Goal: Information Seeking & Learning: Learn about a topic

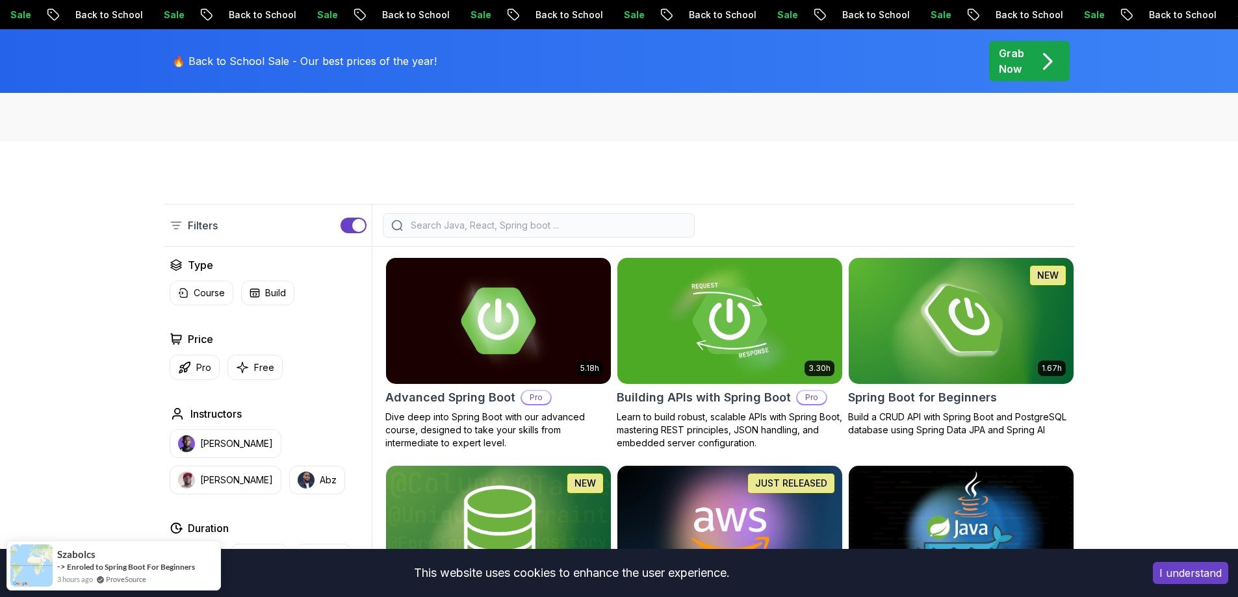
scroll to position [325, 0]
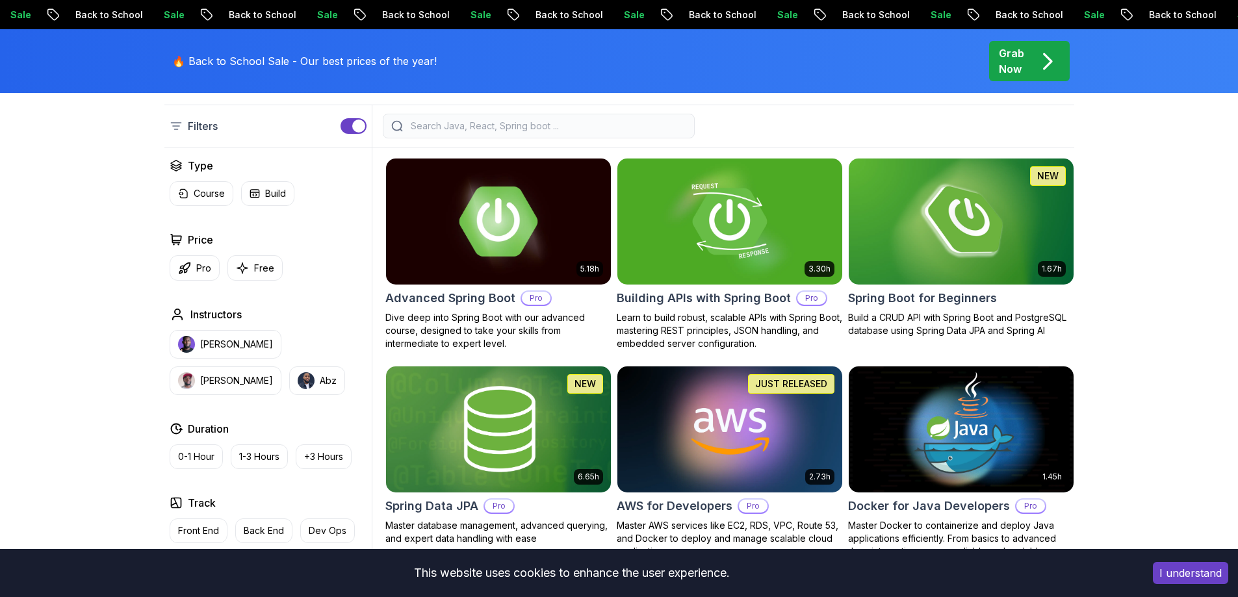
click at [504, 246] on img at bounding box center [498, 221] width 236 height 132
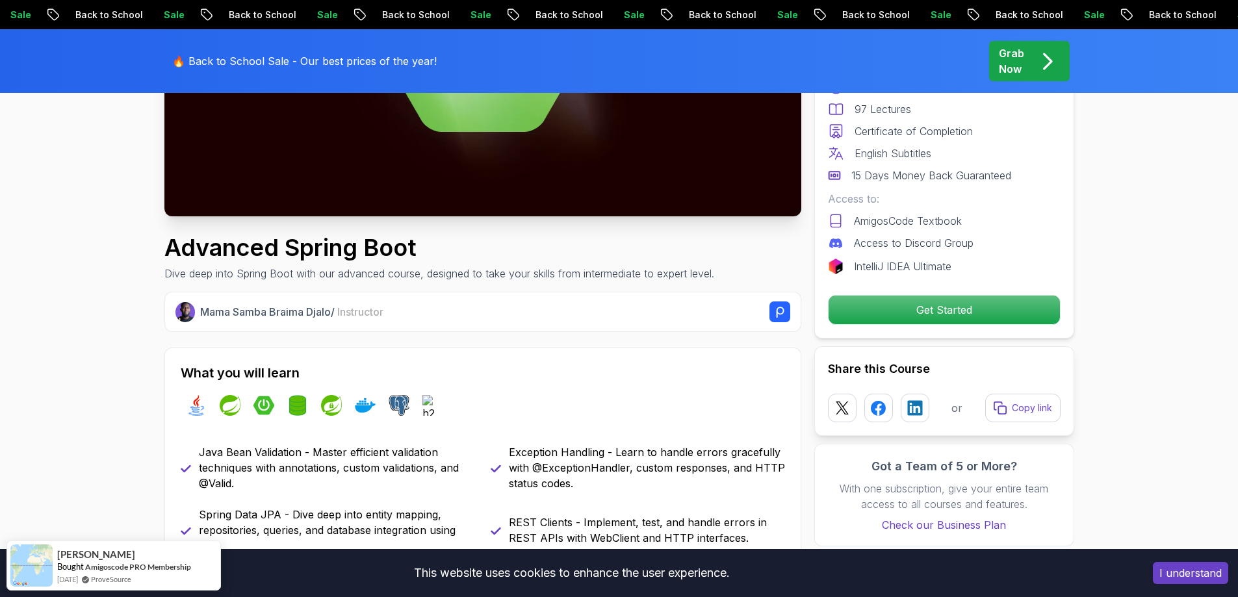
scroll to position [520, 0]
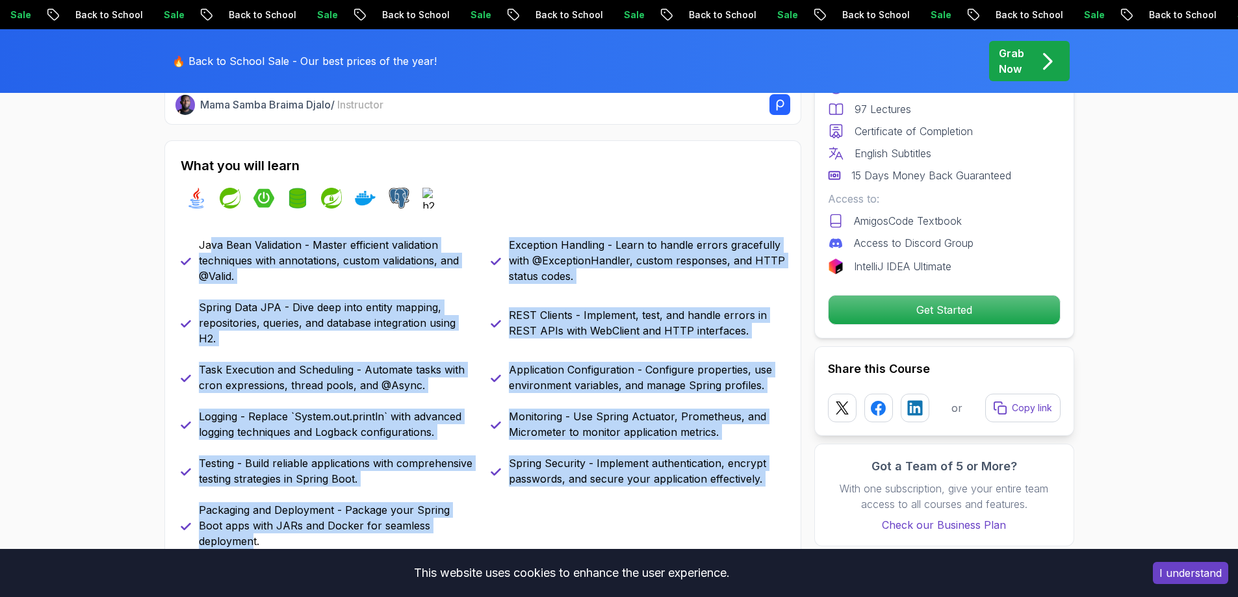
drag, startPoint x: 218, startPoint y: 249, endPoint x: 455, endPoint y: 524, distance: 363.9
click at [455, 524] on div "Java Bean Validation - Master efficient validation techniques with annotations,…" at bounding box center [483, 393] width 604 height 312
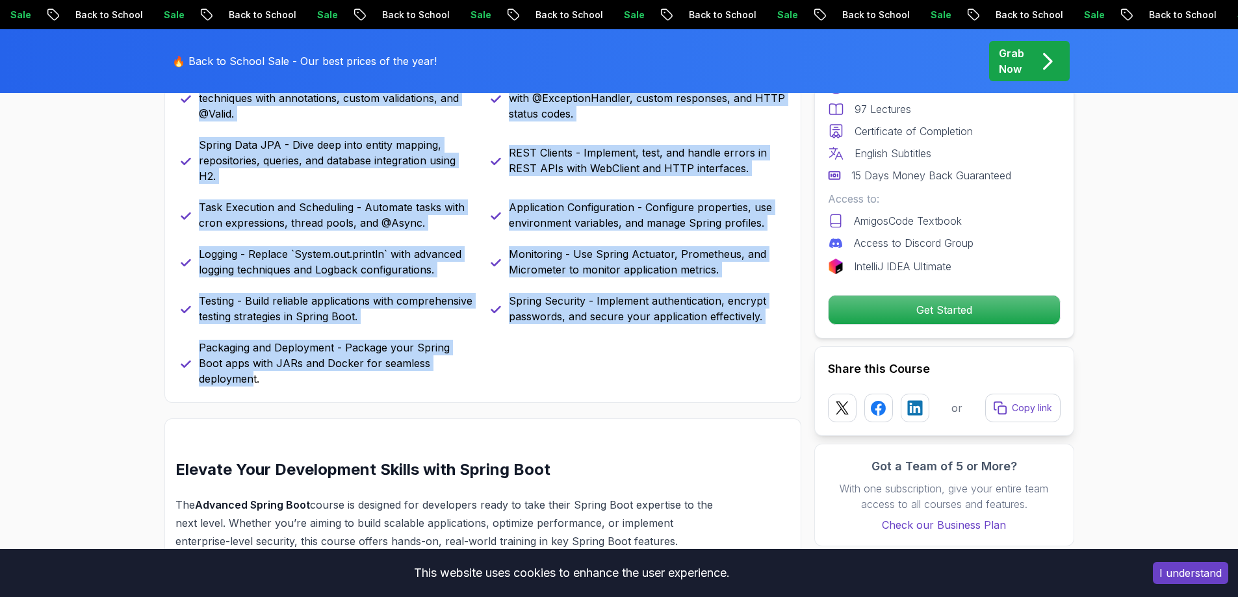
scroll to position [715, 0]
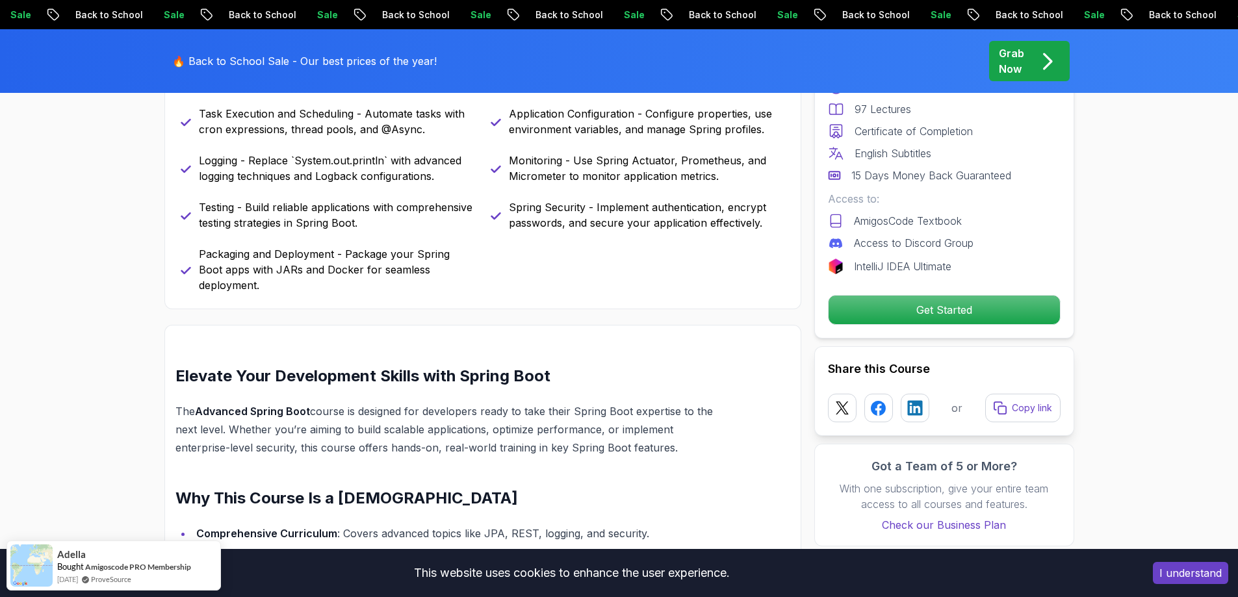
scroll to position [845, 0]
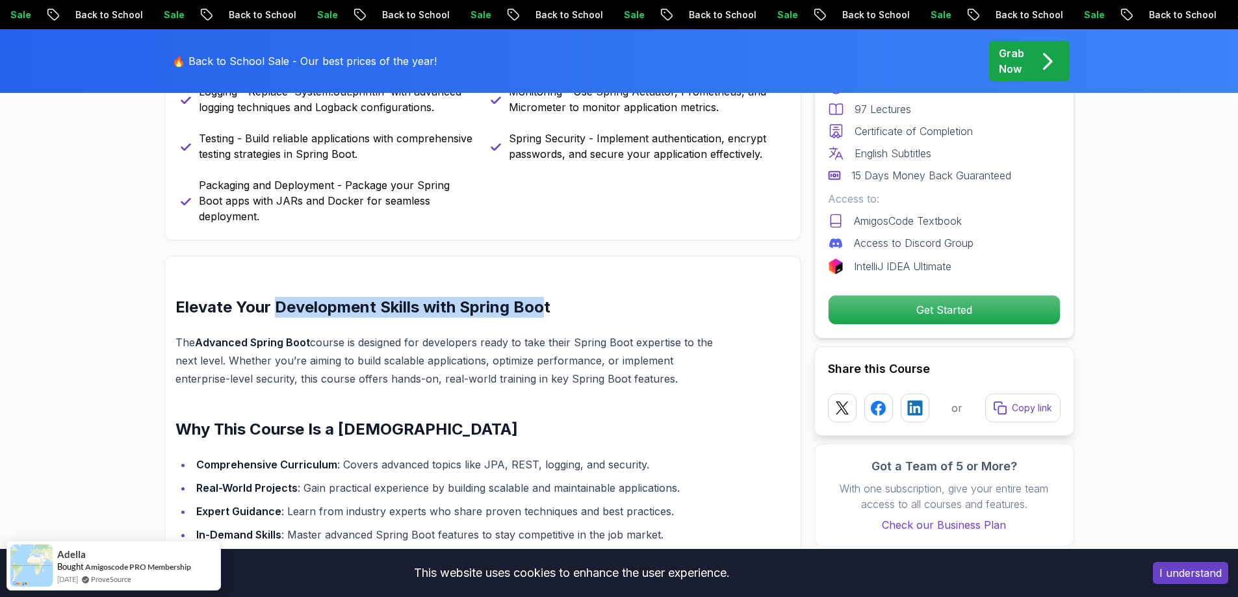
drag, startPoint x: 300, startPoint y: 292, endPoint x: 543, endPoint y: 289, distance: 242.4
click at [543, 297] on h2 "Elevate Your Development Skills with Spring Boot" at bounding box center [451, 307] width 553 height 21
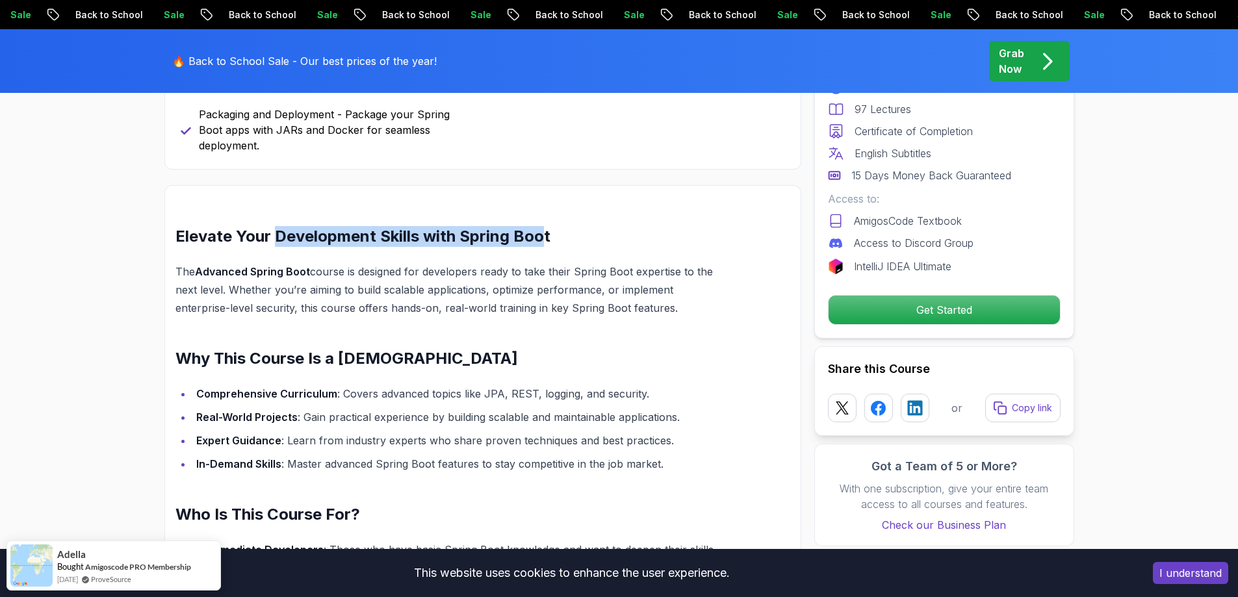
scroll to position [1105, 0]
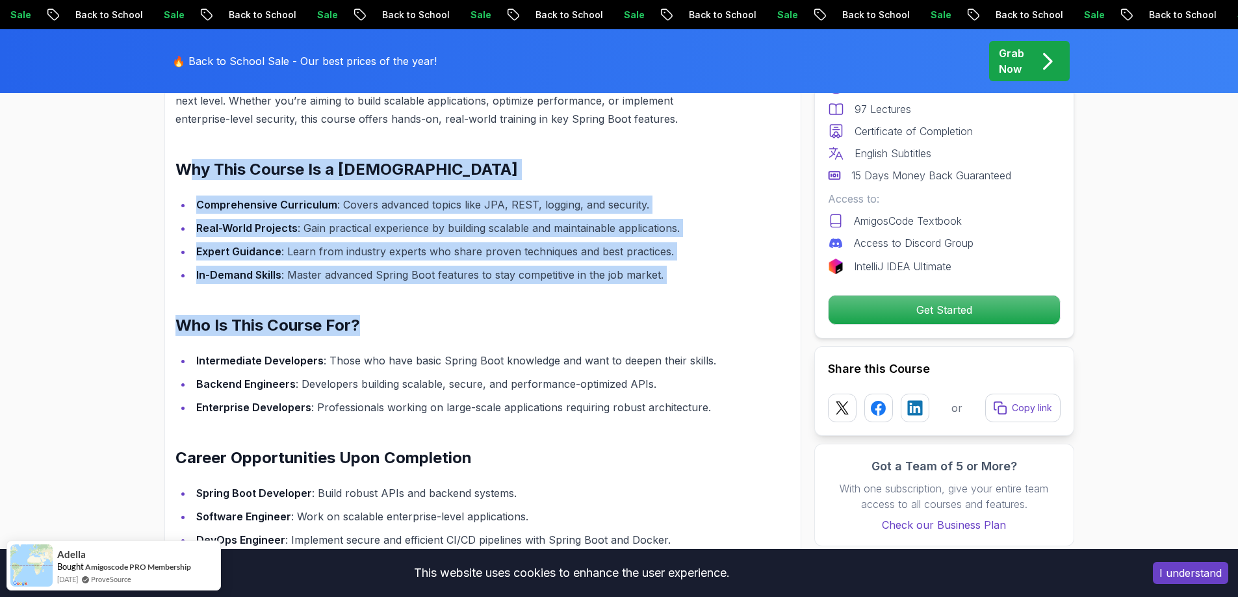
drag, startPoint x: 192, startPoint y: 156, endPoint x: 470, endPoint y: 320, distance: 323.0
click at [470, 320] on div "Elevate Your Development Skills with Spring Boot The Advanced Spring Boot cours…" at bounding box center [451, 366] width 553 height 658
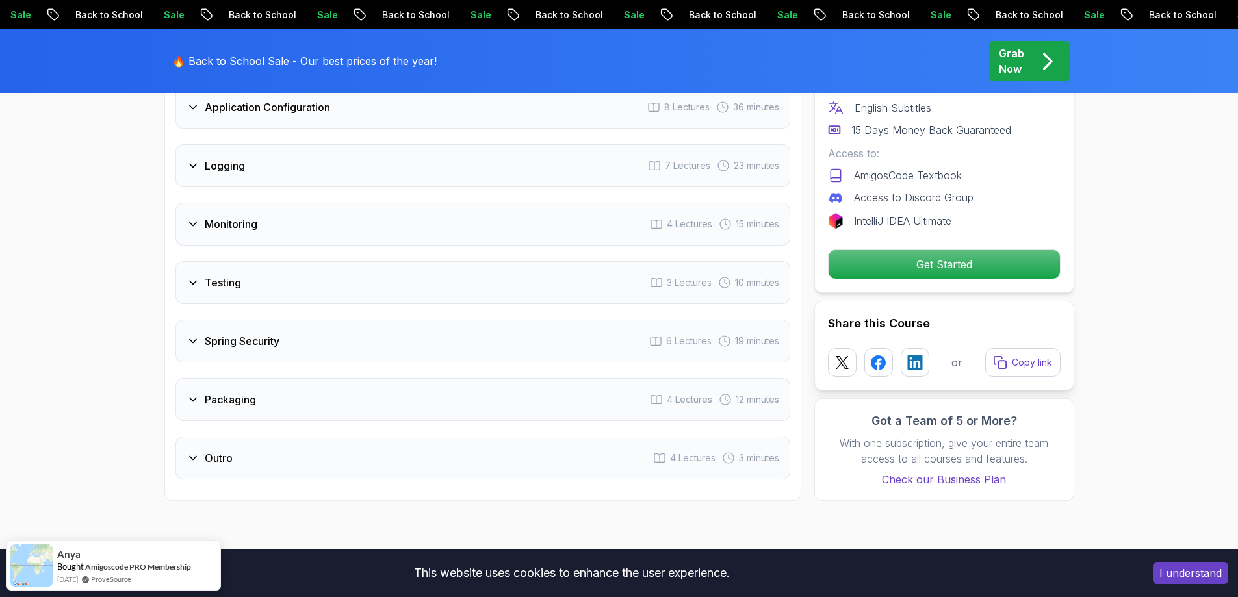
scroll to position [2404, 0]
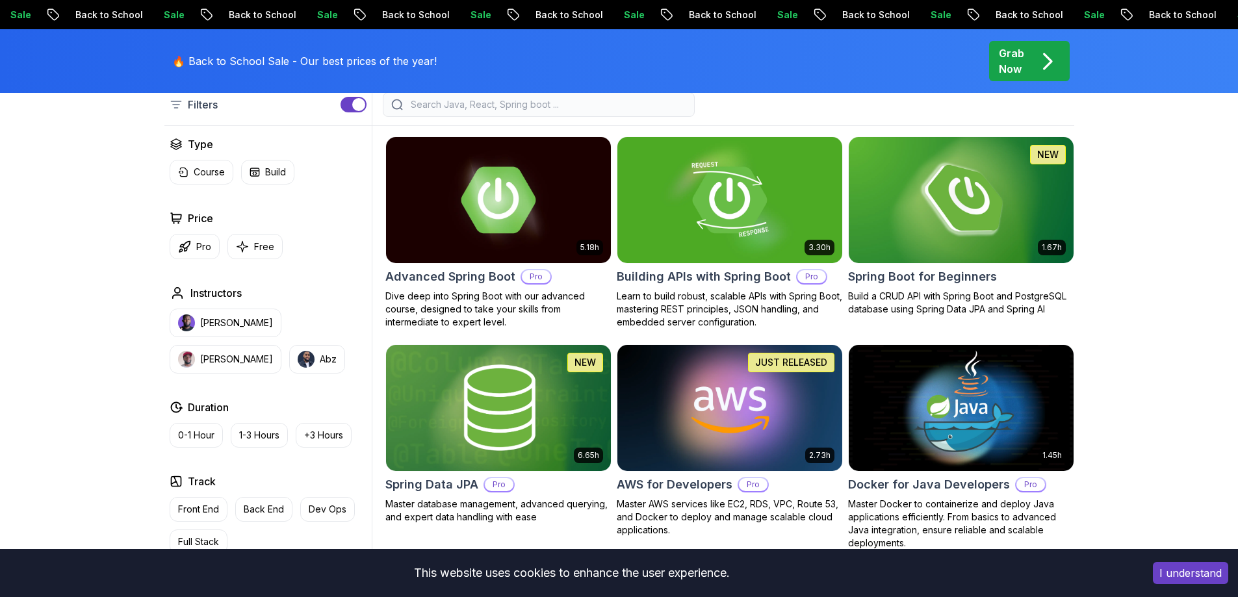
scroll to position [325, 0]
